Goal: Information Seeking & Learning: Learn about a topic

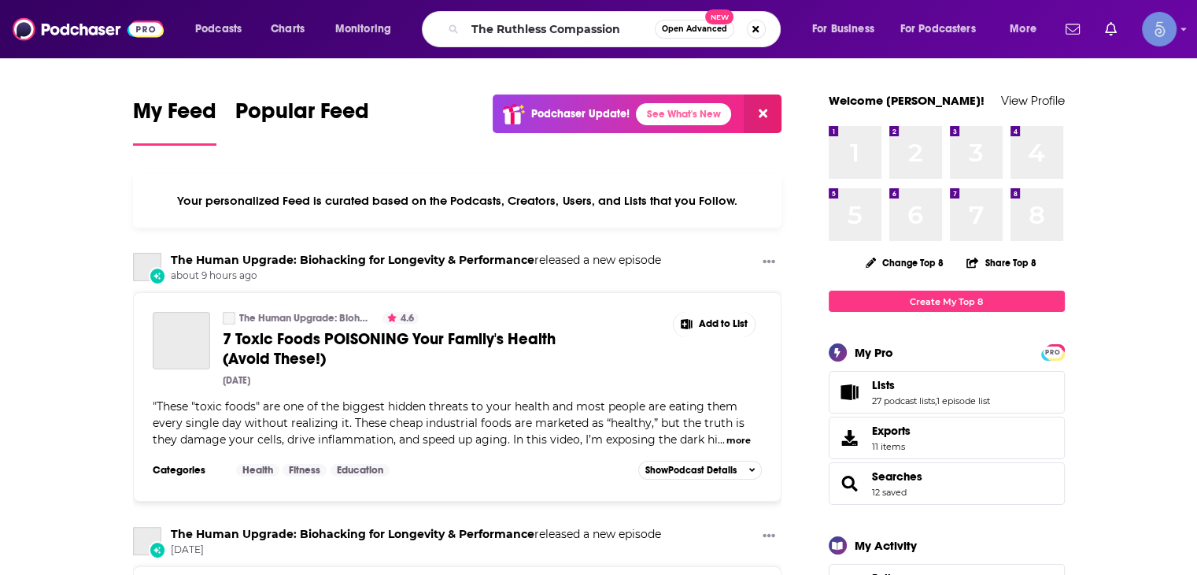
type input "The Ruthless Compassion"
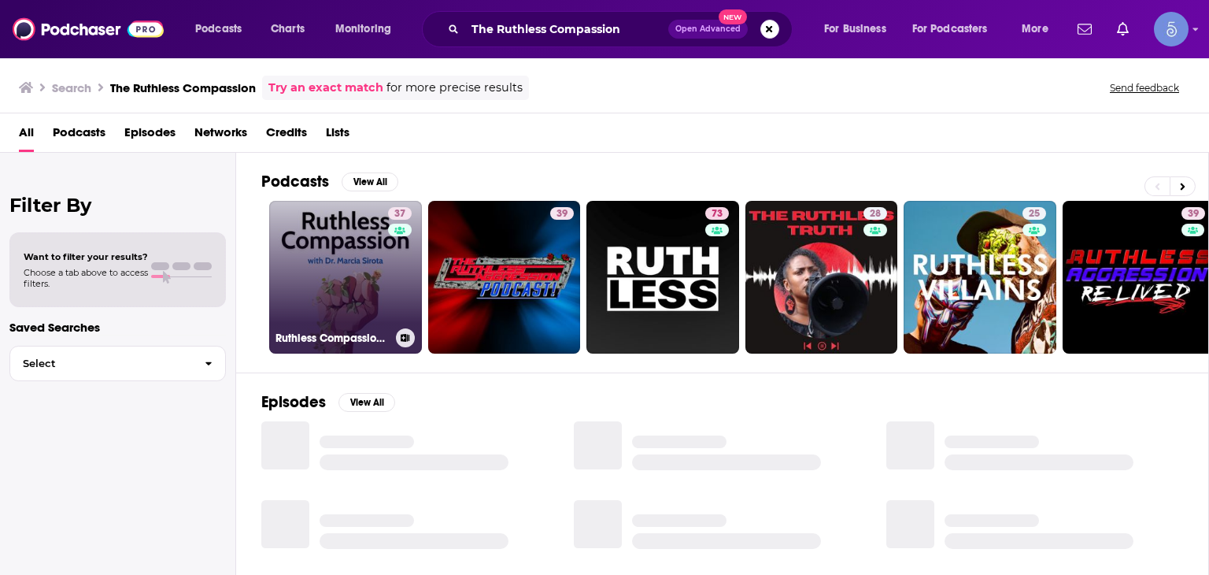
click at [364, 284] on link "37 Ruthless Compassion with [PERSON_NAME]" at bounding box center [345, 277] width 153 height 153
